Goal: Task Accomplishment & Management: Manage account settings

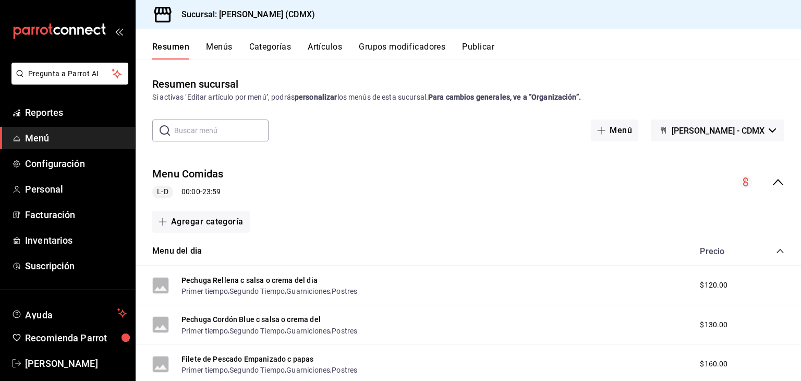
click at [217, 194] on div "L-D 00:00 - 23:59" at bounding box center [187, 192] width 71 height 13
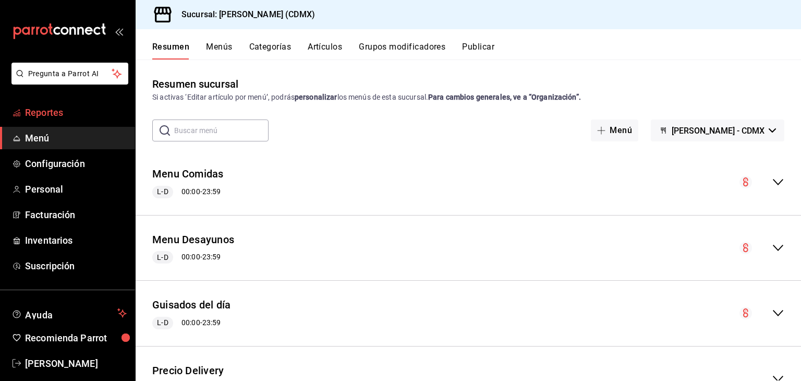
click at [67, 118] on span "Reportes" at bounding box center [76, 112] width 102 height 14
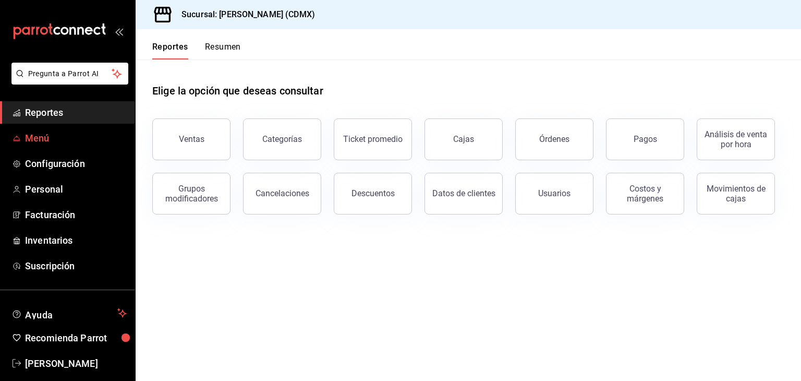
click at [49, 132] on span "Menú" at bounding box center [76, 138] width 102 height 14
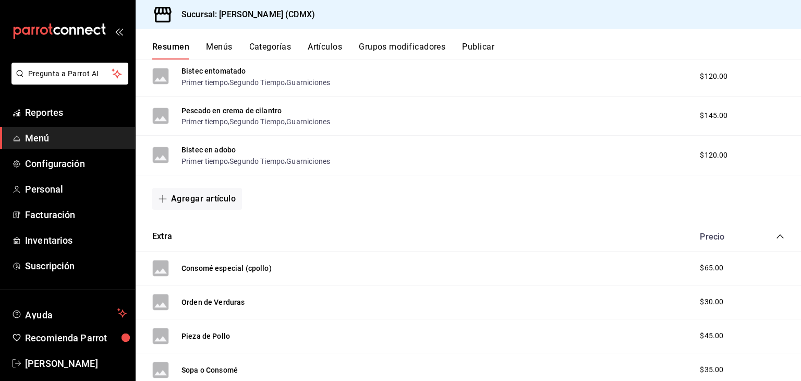
scroll to position [6982, 0]
click at [218, 209] on button "Agregar artículo" at bounding box center [197, 198] width 90 height 22
click at [187, 268] on li "Artículo nuevo" at bounding box center [193, 269] width 82 height 26
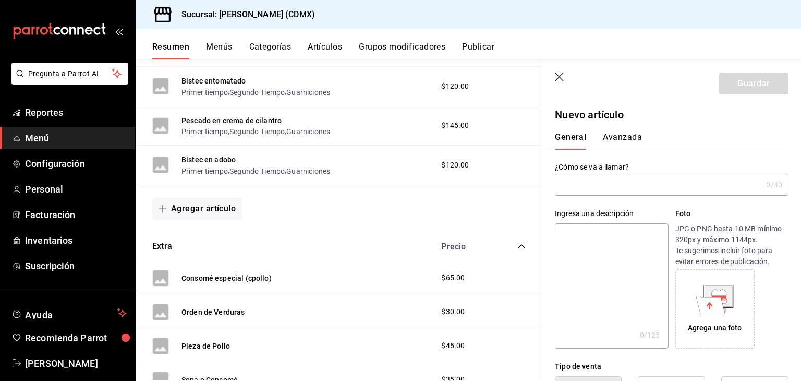
click at [607, 184] on input "text" at bounding box center [658, 184] width 207 height 21
type input "e"
click at [630, 181] on input "Pescado al ajiillo con calabazas mantequ" at bounding box center [656, 184] width 203 height 21
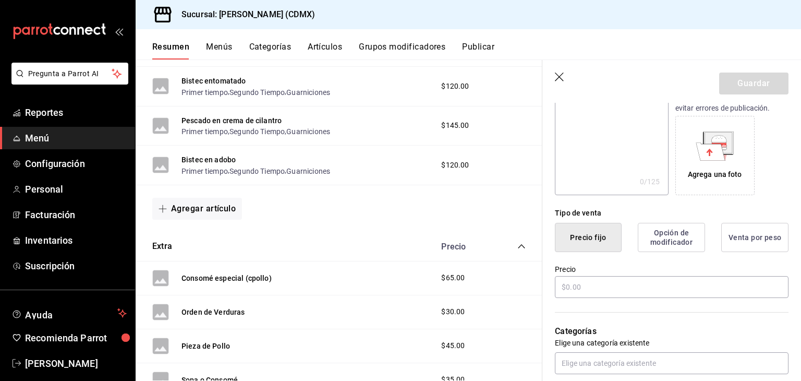
scroll to position [157, 0]
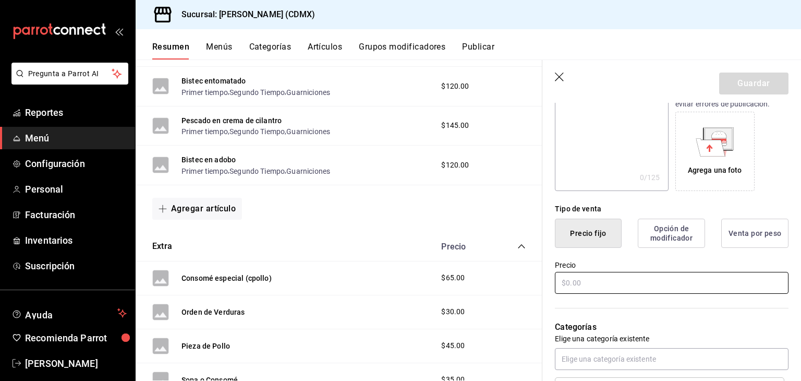
type input "Pescado ajiillo con calabazas"
click at [617, 289] on input "text" at bounding box center [672, 283] width 234 height 22
type input "$150.00"
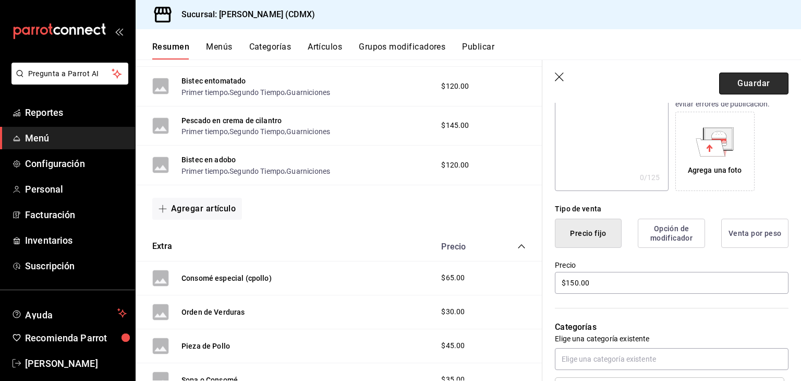
click at [740, 84] on button "Guardar" at bounding box center [753, 83] width 69 height 22
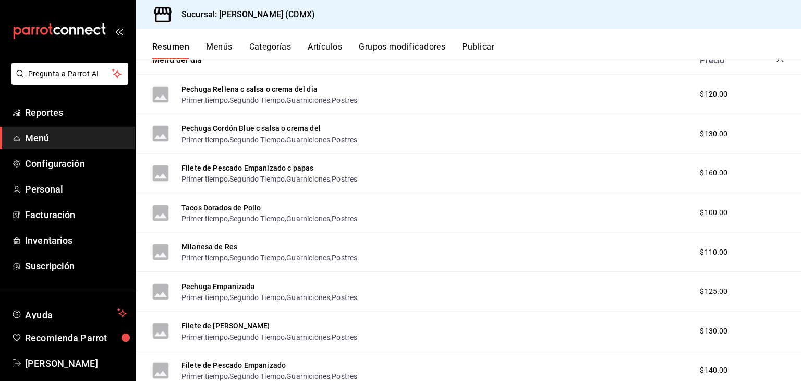
scroll to position [190, 0]
click at [319, 48] on button "Artículos" at bounding box center [325, 51] width 34 height 18
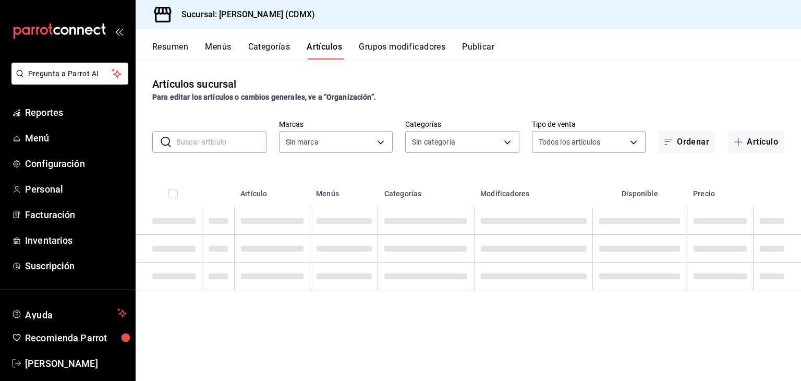
type input "e8959217-8293-4aa1-bca7-f4bcfdcf473f"
type input "1e02d810-cdf2-4ec1-83a5-53e2a682a2fa,5422f907-60b5-4d72-a128-ca21ee141599,c04e8…"
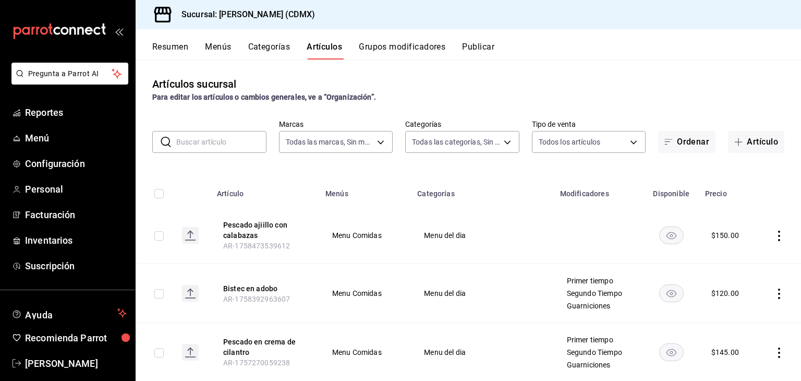
click at [234, 134] on input "text" at bounding box center [221, 141] width 90 height 21
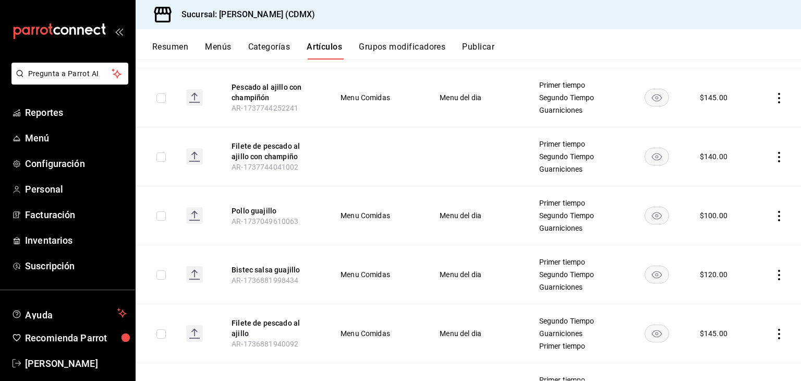
scroll to position [250, 0]
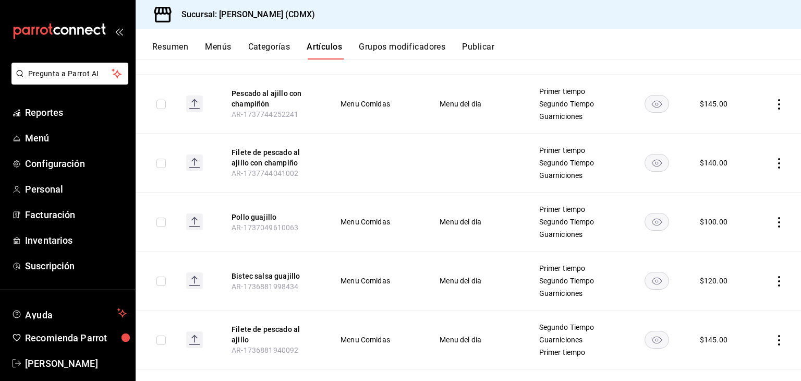
type input "ajillo"
click at [774, 158] on icon "actions" at bounding box center [779, 163] width 10 height 10
click at [732, 225] on span "Eliminar" at bounding box center [739, 229] width 27 height 8
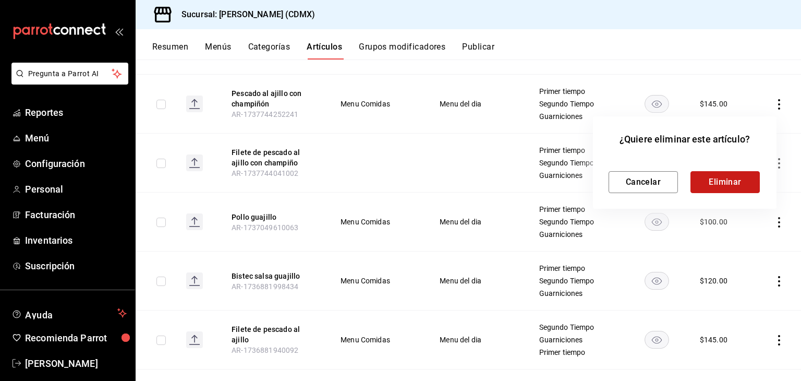
click at [708, 182] on button "Eliminar" at bounding box center [724, 182] width 69 height 22
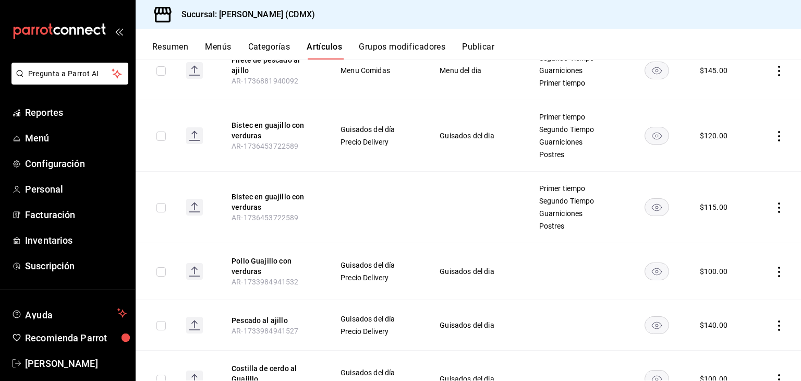
scroll to position [461, 0]
click at [774, 322] on icon "actions" at bounding box center [779, 325] width 10 height 10
click at [719, 355] on div at bounding box center [716, 353] width 19 height 10
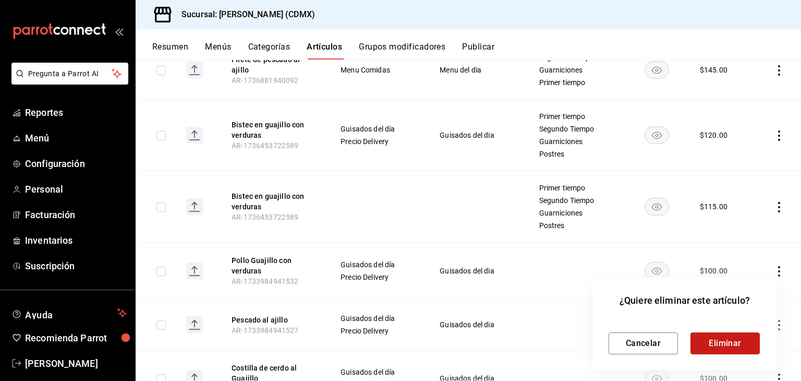
click at [717, 346] on button "Eliminar" at bounding box center [724, 343] width 69 height 22
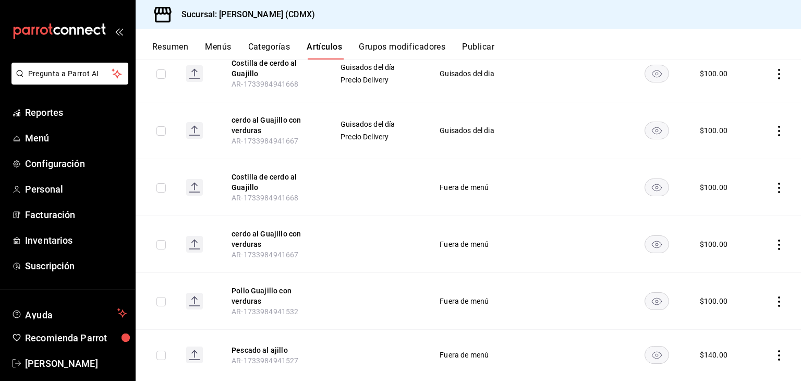
scroll to position [738, 0]
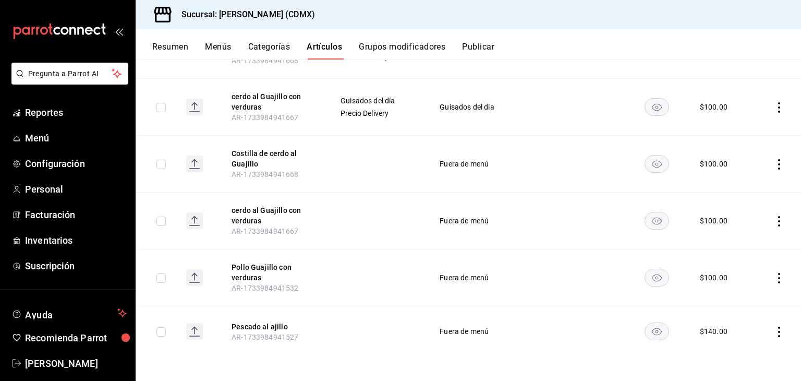
click at [774, 332] on icon "actions" at bounding box center [779, 331] width 10 height 10
click at [739, 358] on span "Eliminar" at bounding box center [739, 353] width 27 height 11
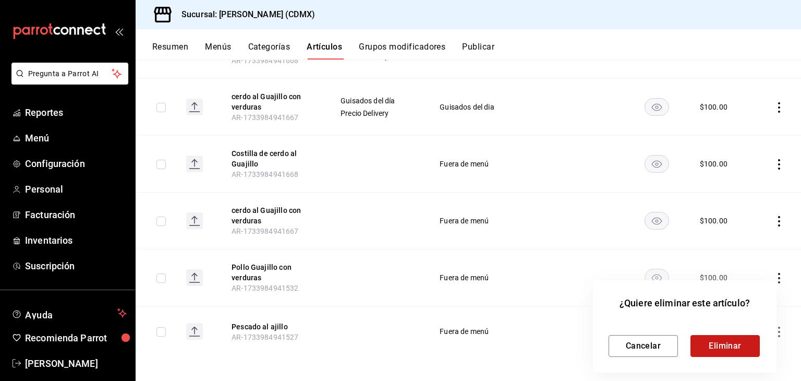
click at [736, 353] on button "Eliminar" at bounding box center [724, 346] width 69 height 22
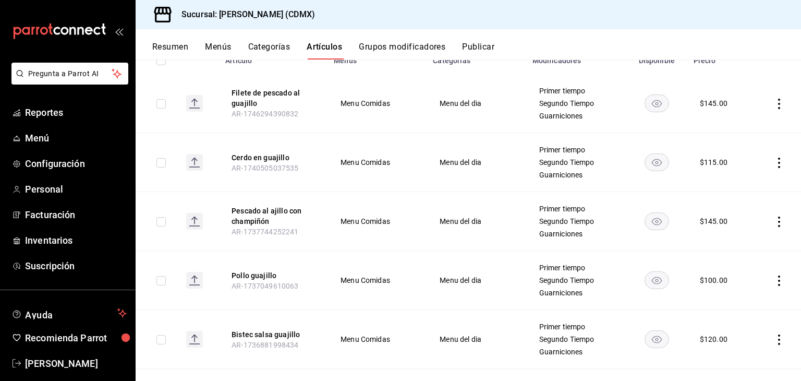
scroll to position [131, 0]
click at [774, 221] on icon "actions" at bounding box center [779, 223] width 10 height 10
click at [743, 249] on span "Editar" at bounding box center [739, 246] width 27 height 11
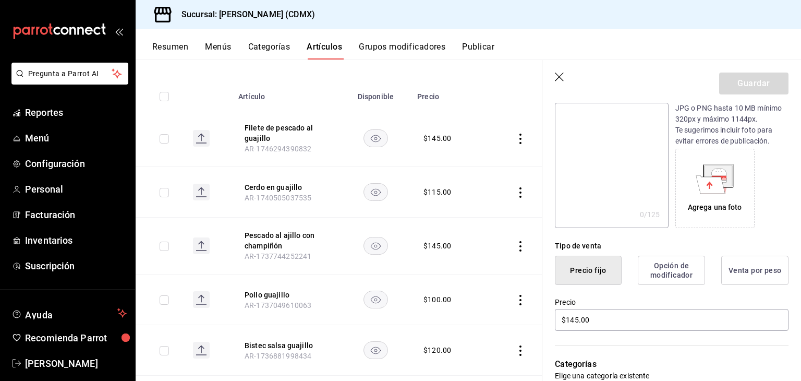
scroll to position [123, 0]
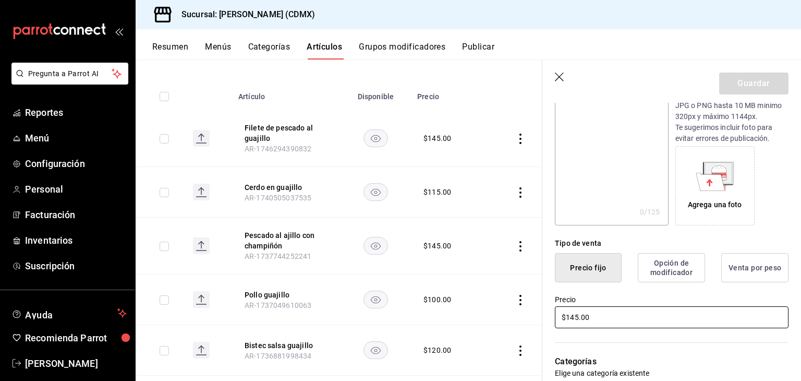
click at [623, 321] on input "$145.00" at bounding box center [672, 317] width 234 height 22
type input "$150.00"
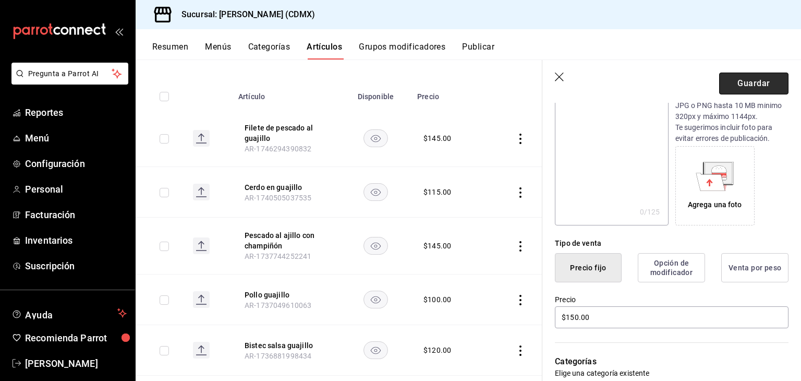
click at [737, 84] on button "Guardar" at bounding box center [753, 83] width 69 height 22
